Goal: Task Accomplishment & Management: Manage account settings

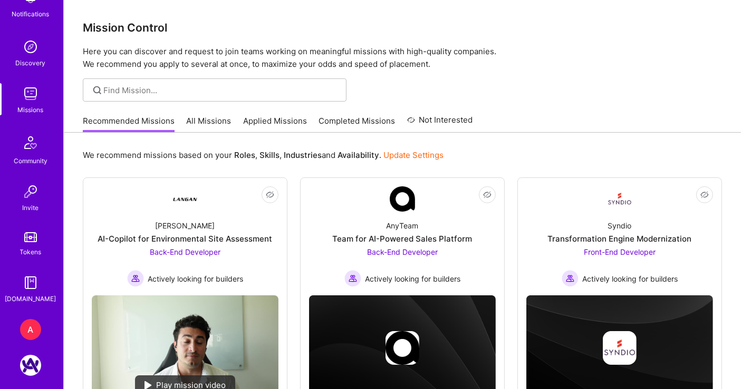
scroll to position [117, 0]
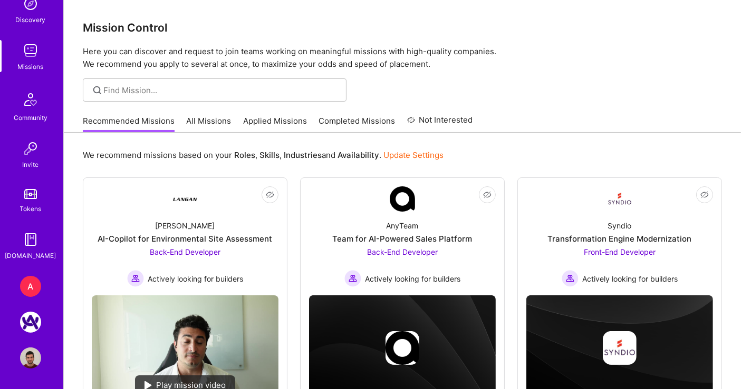
click at [33, 354] on img at bounding box center [30, 358] width 21 height 21
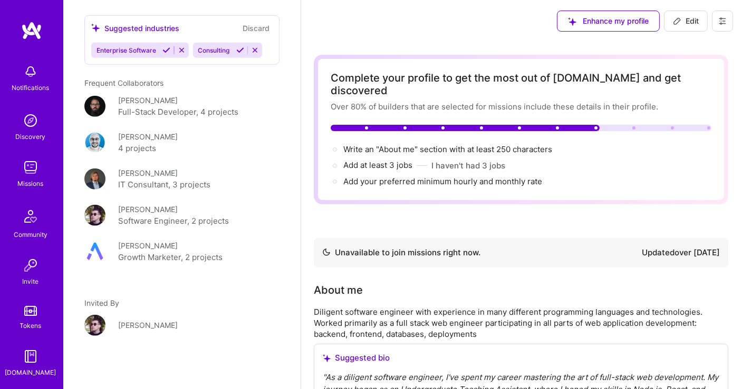
click at [721, 20] on icon at bounding box center [722, 21] width 8 height 8
click at [691, 40] on button "Settings" at bounding box center [693, 45] width 79 height 27
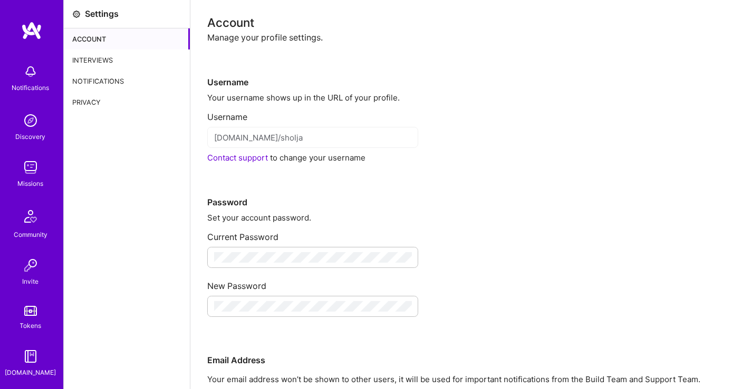
drag, startPoint x: 426, startPoint y: 76, endPoint x: 437, endPoint y: 78, distance: 11.8
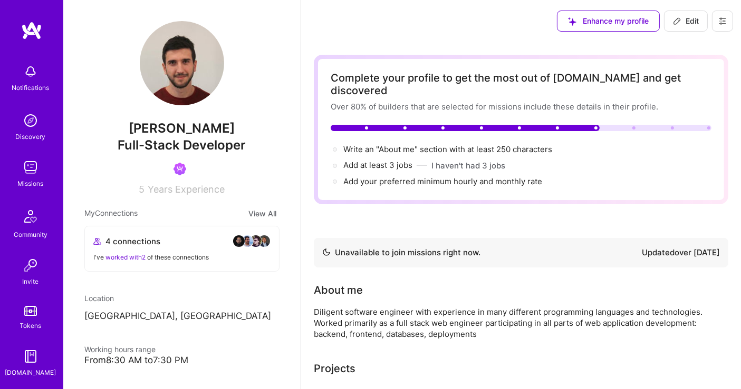
click at [728, 23] on button at bounding box center [722, 21] width 21 height 21
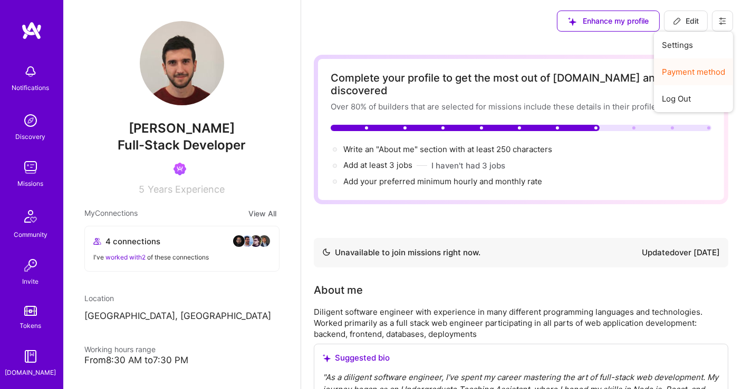
click at [695, 74] on button "Payment method" at bounding box center [693, 72] width 79 height 27
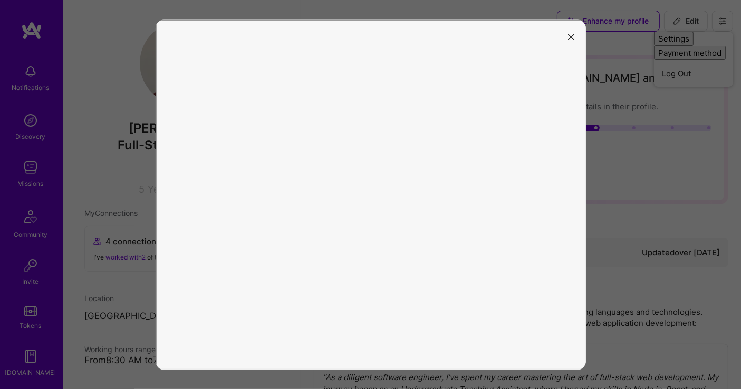
click at [572, 36] on icon "modal" at bounding box center [571, 37] width 6 height 6
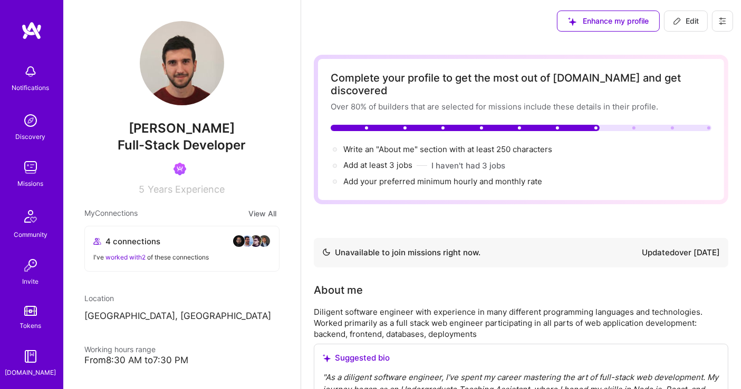
click at [722, 21] on icon at bounding box center [722, 22] width 6 height 2
click at [700, 67] on button "Payment method" at bounding box center [693, 72] width 79 height 27
